Goal: Information Seeking & Learning: Understand process/instructions

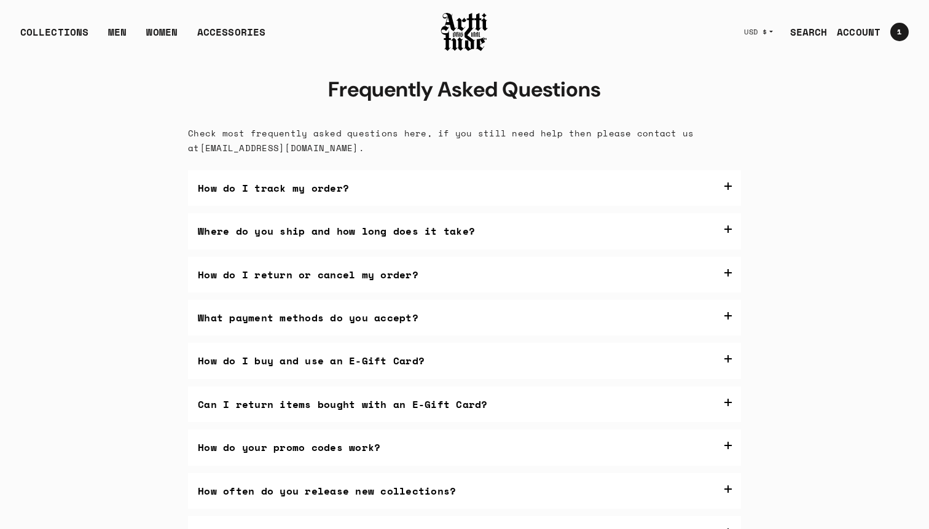
scroll to position [52, 0]
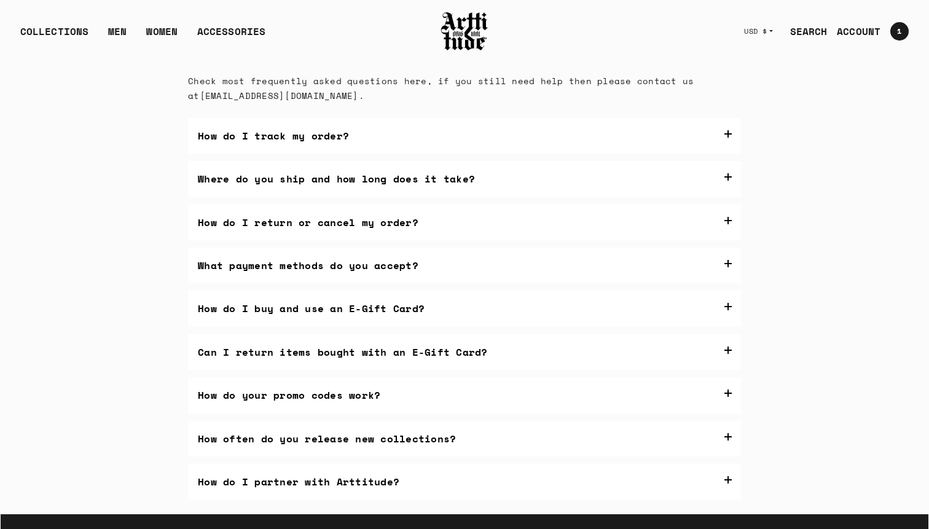
click at [58, 17] on div "COLLECTIONS ARTT Original Collection Caravaggio Collection IED Collection Cova …" at bounding box center [222, 31] width 405 height 34
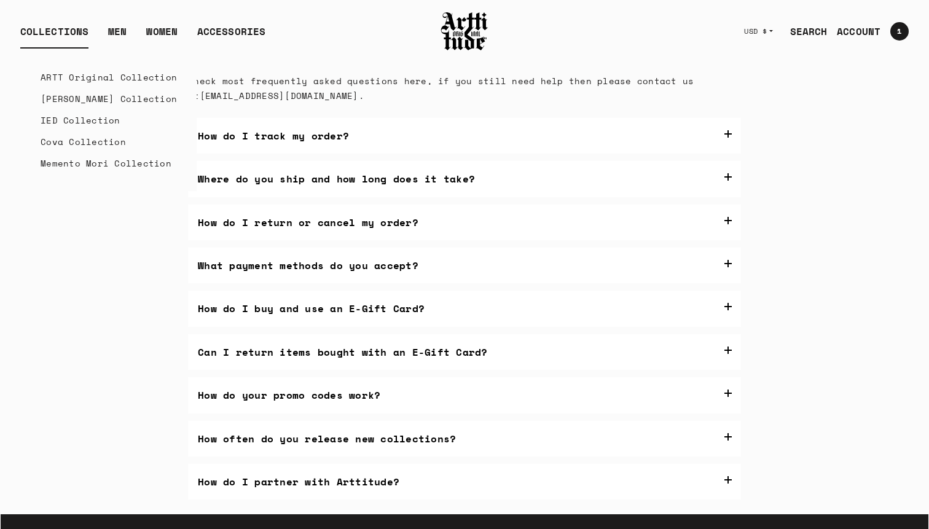
click at [65, 32] on div "COLLECTIONS" at bounding box center [54, 36] width 68 height 25
click at [85, 84] on link "ARTT Original Collection" at bounding box center [109, 77] width 136 height 22
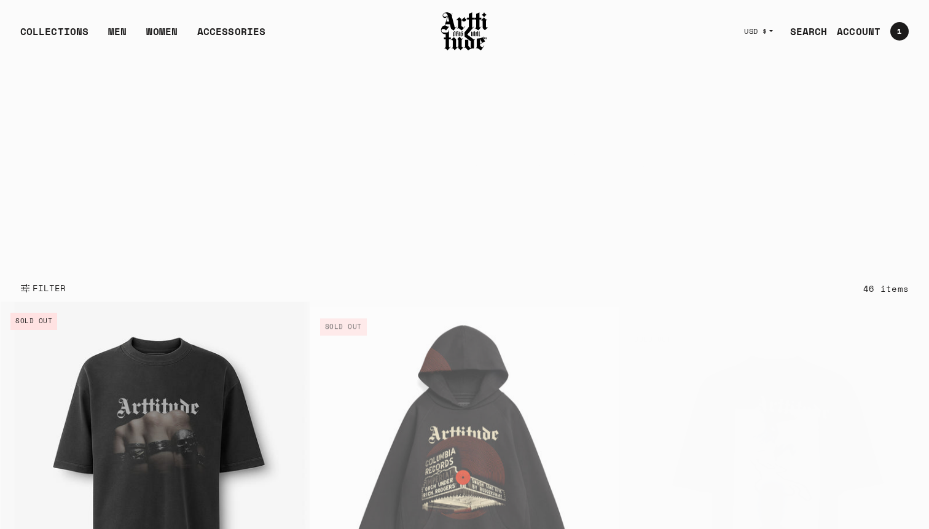
click at [168, 272] on video "Your browser does not support the video tag." at bounding box center [465, 168] width 928 height 211
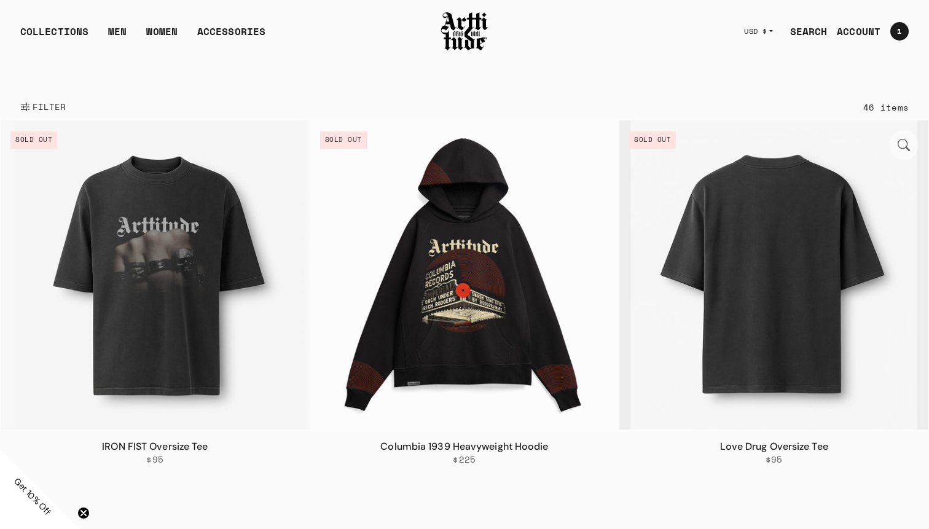
scroll to position [201, 0]
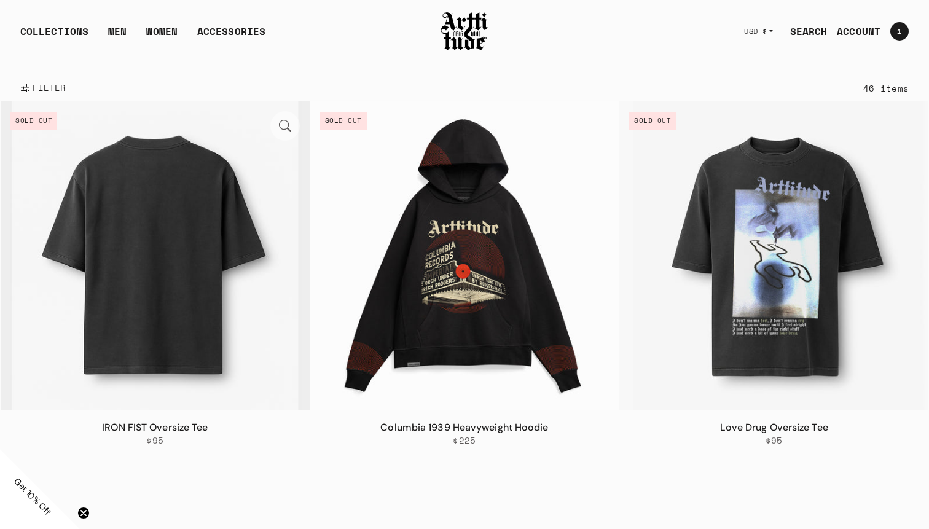
click at [125, 247] on img at bounding box center [155, 255] width 309 height 309
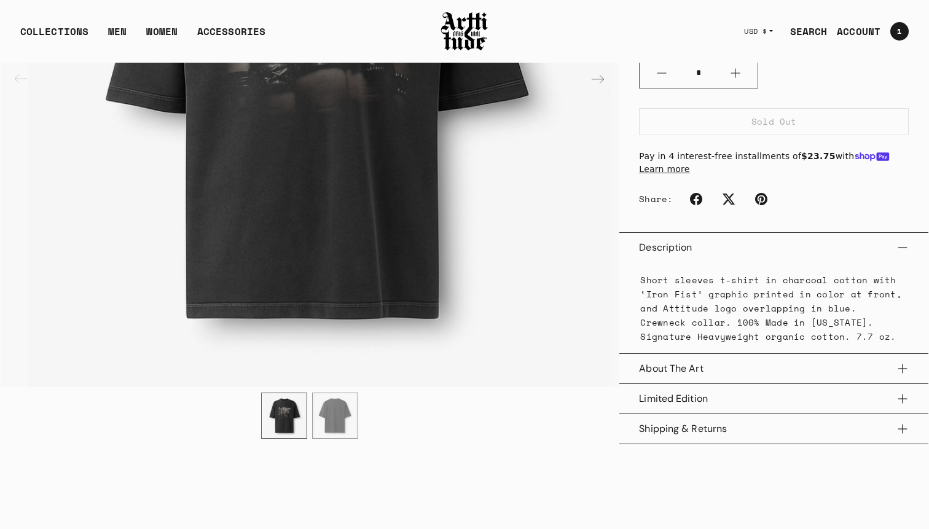
click at [729, 437] on button "Shipping & Returns" at bounding box center [774, 428] width 270 height 29
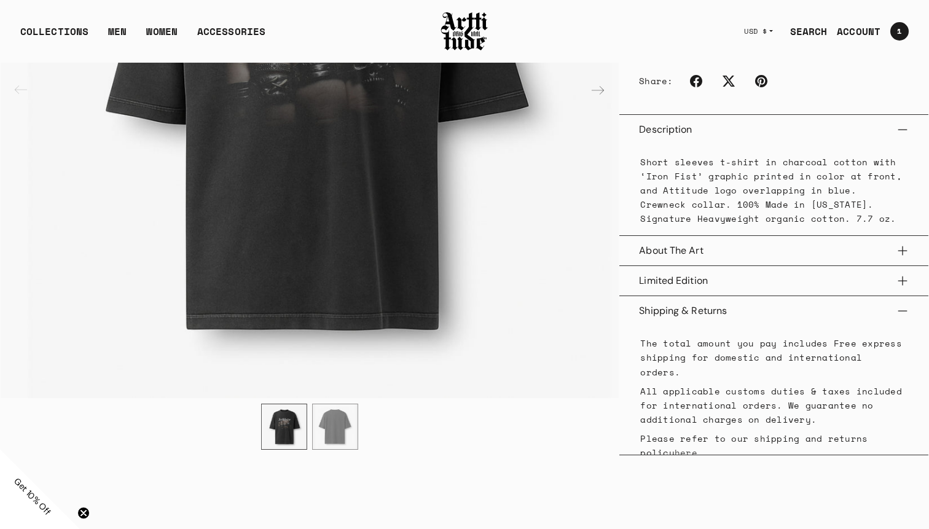
scroll to position [380, 0]
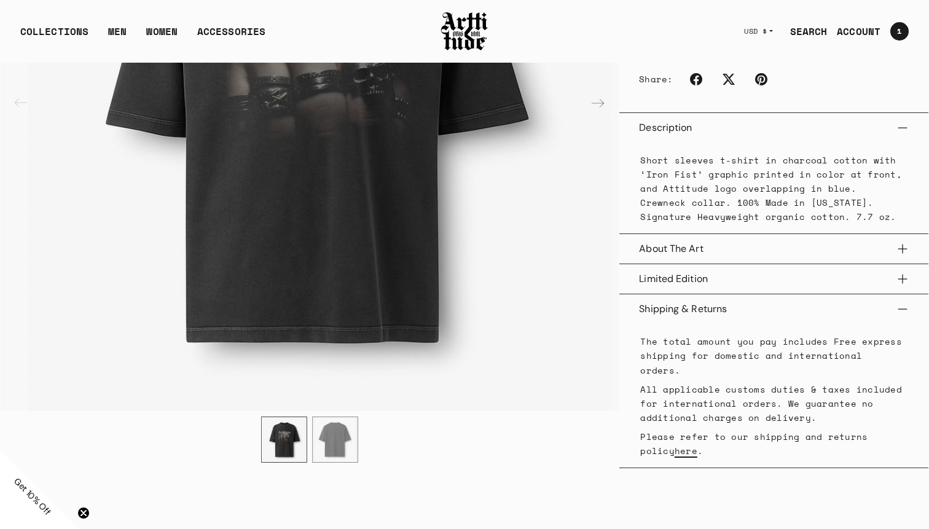
click at [675, 444] on link "here" at bounding box center [686, 450] width 23 height 13
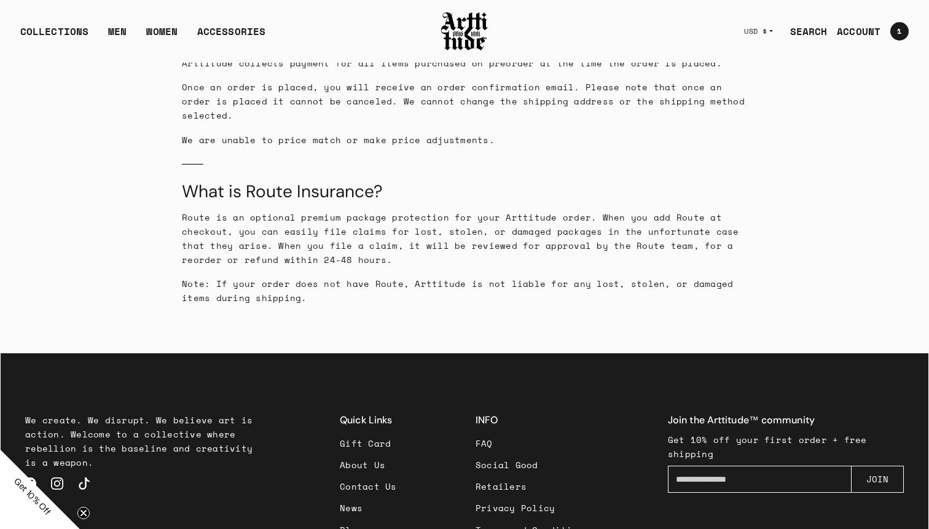
scroll to position [1235, 0]
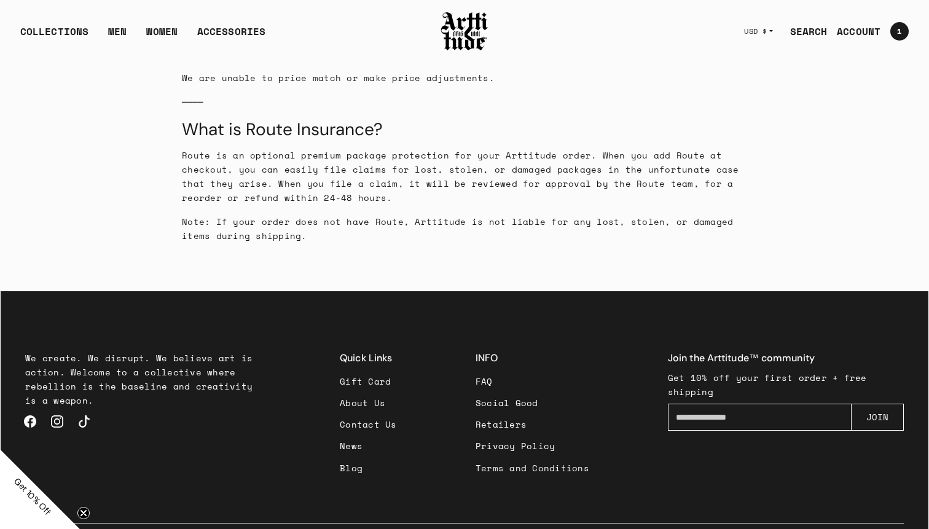
click at [489, 371] on link "FAQ" at bounding box center [533, 382] width 114 height 22
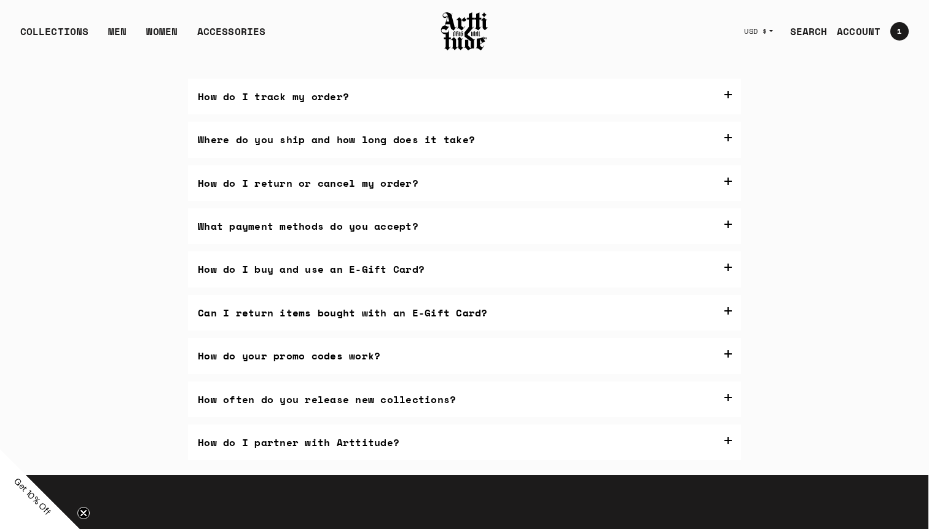
scroll to position [71, 0]
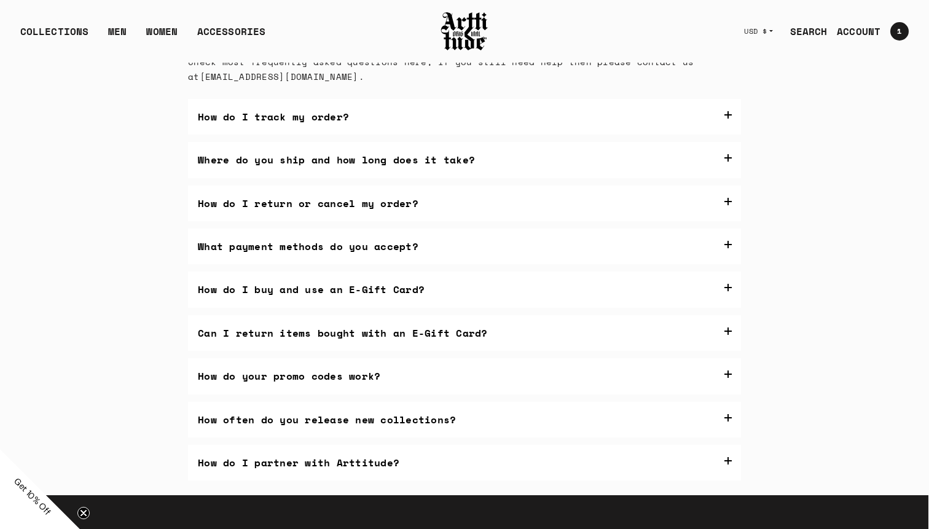
click at [589, 179] on div "How do I track my order? Once your order ships, you’ll get an email with a trac…" at bounding box center [464, 290] width 553 height 382
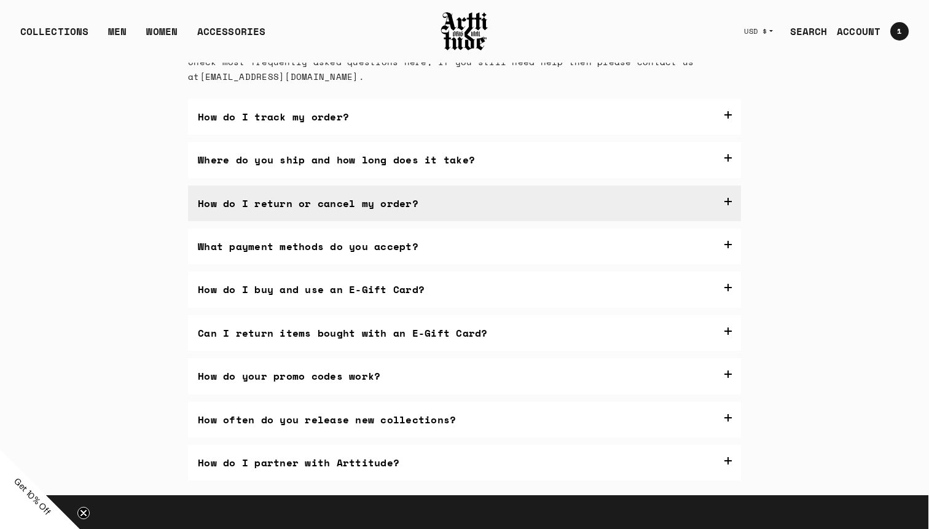
click at [333, 205] on label "How do I return or cancel my order?" at bounding box center [464, 204] width 553 height 36
click at [346, 206] on label "How do I return or cancel my order?" at bounding box center [464, 204] width 553 height 36
click at [231, 255] on p "Email [EMAIL_ADDRESS][DOMAIN_NAME] with your order number to cancel—we’ll confi…" at bounding box center [464, 245] width 535 height 31
click at [578, 262] on div "Email [EMAIL_ADDRESS][DOMAIN_NAME] with your order number to cancel—we’ll confi…" at bounding box center [464, 306] width 553 height 170
